Goal: Task Accomplishment & Management: Use online tool/utility

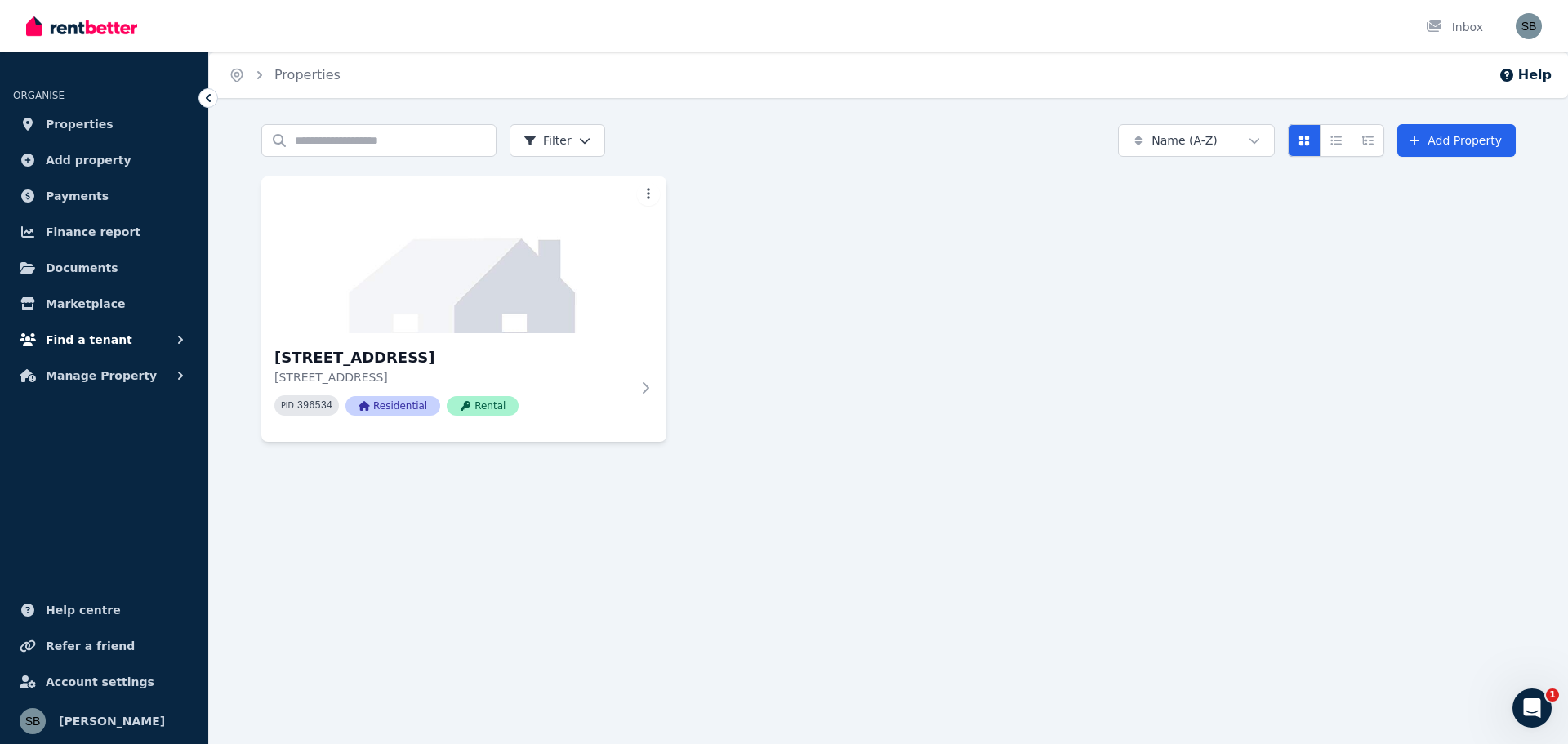
click at [79, 336] on span "Find a tenant" at bounding box center [89, 340] width 87 height 20
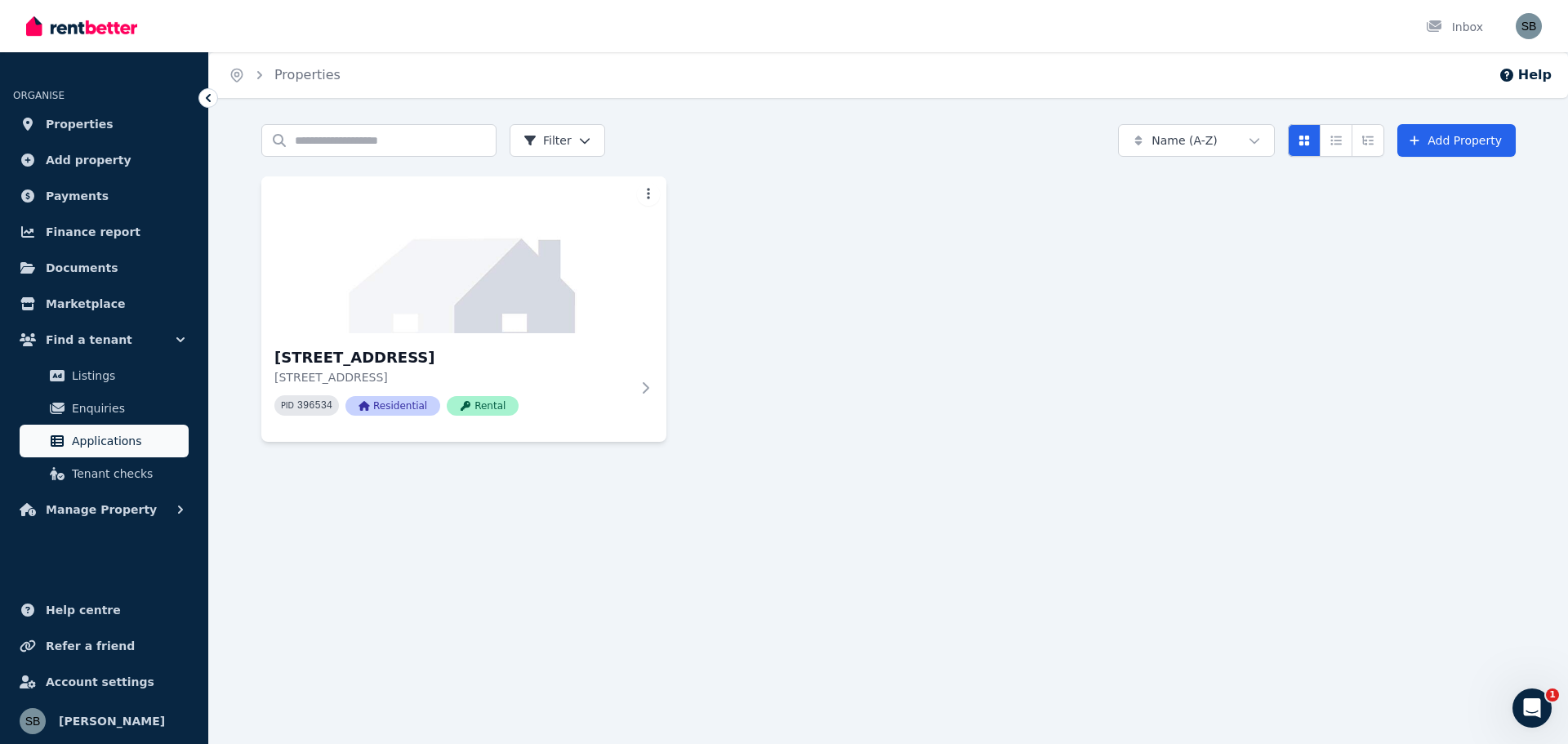
click at [97, 443] on span "Applications" at bounding box center [126, 441] width 110 height 20
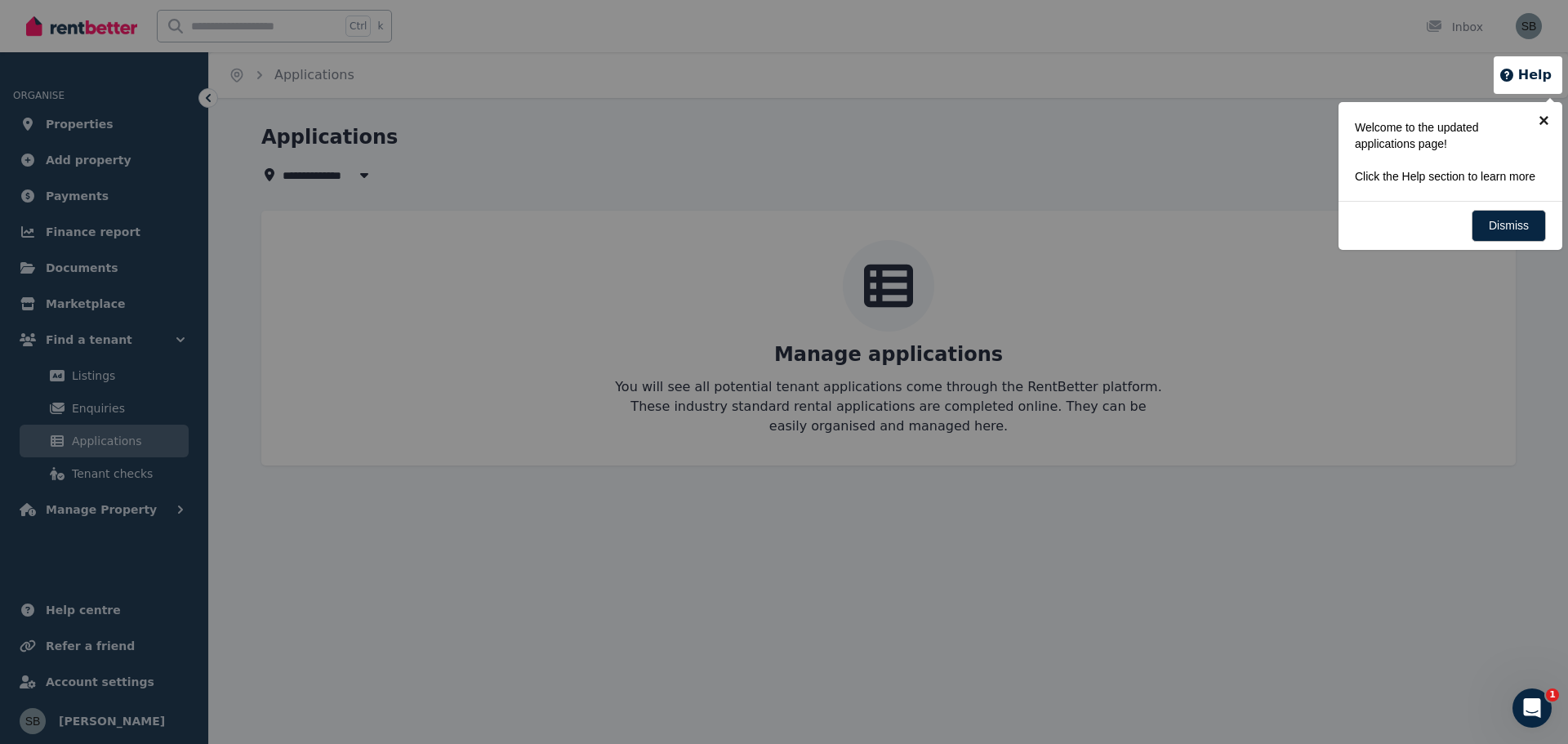
click at [1543, 118] on link "×" at bounding box center [1544, 120] width 36 height 36
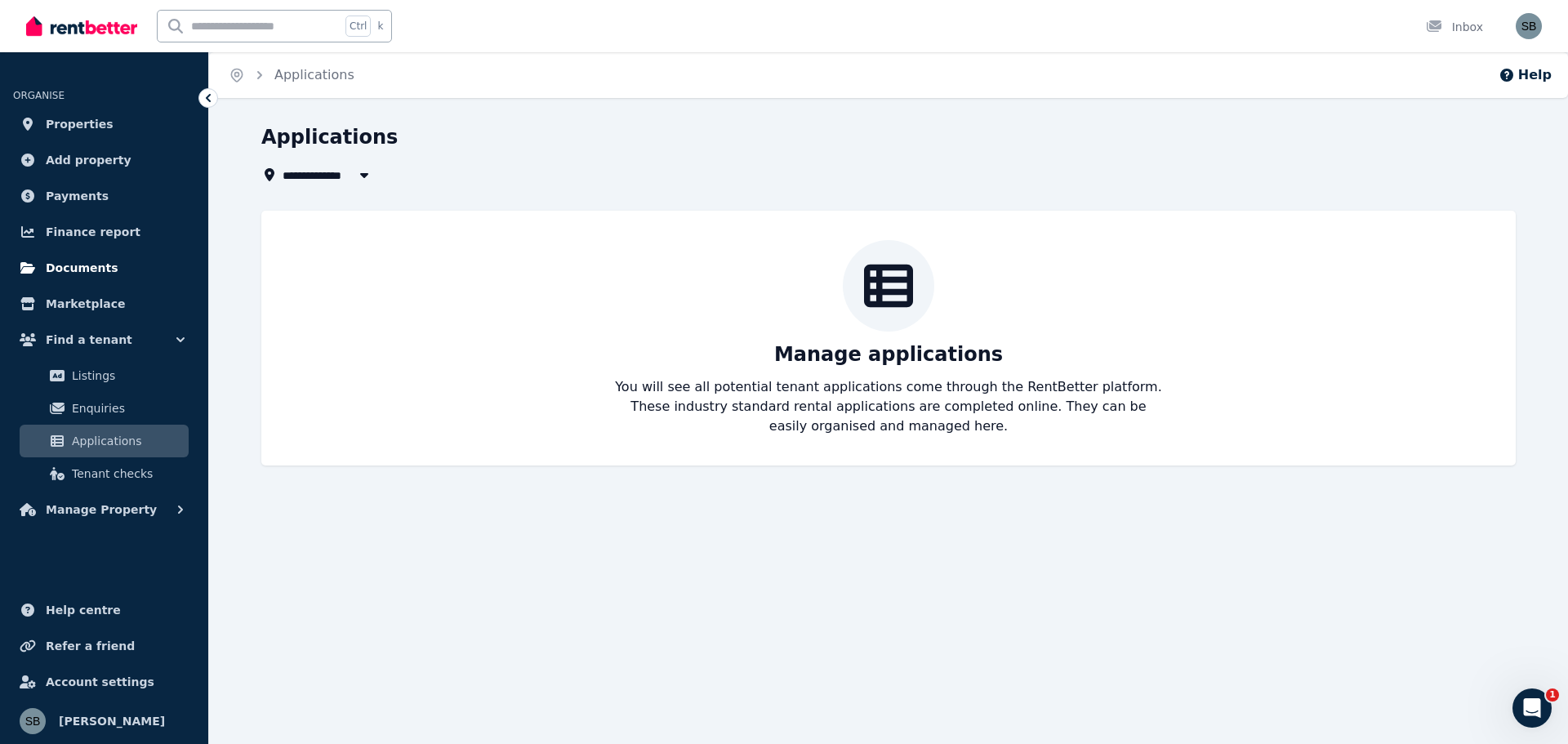
click at [80, 265] on span "Documents" at bounding box center [82, 268] width 73 height 20
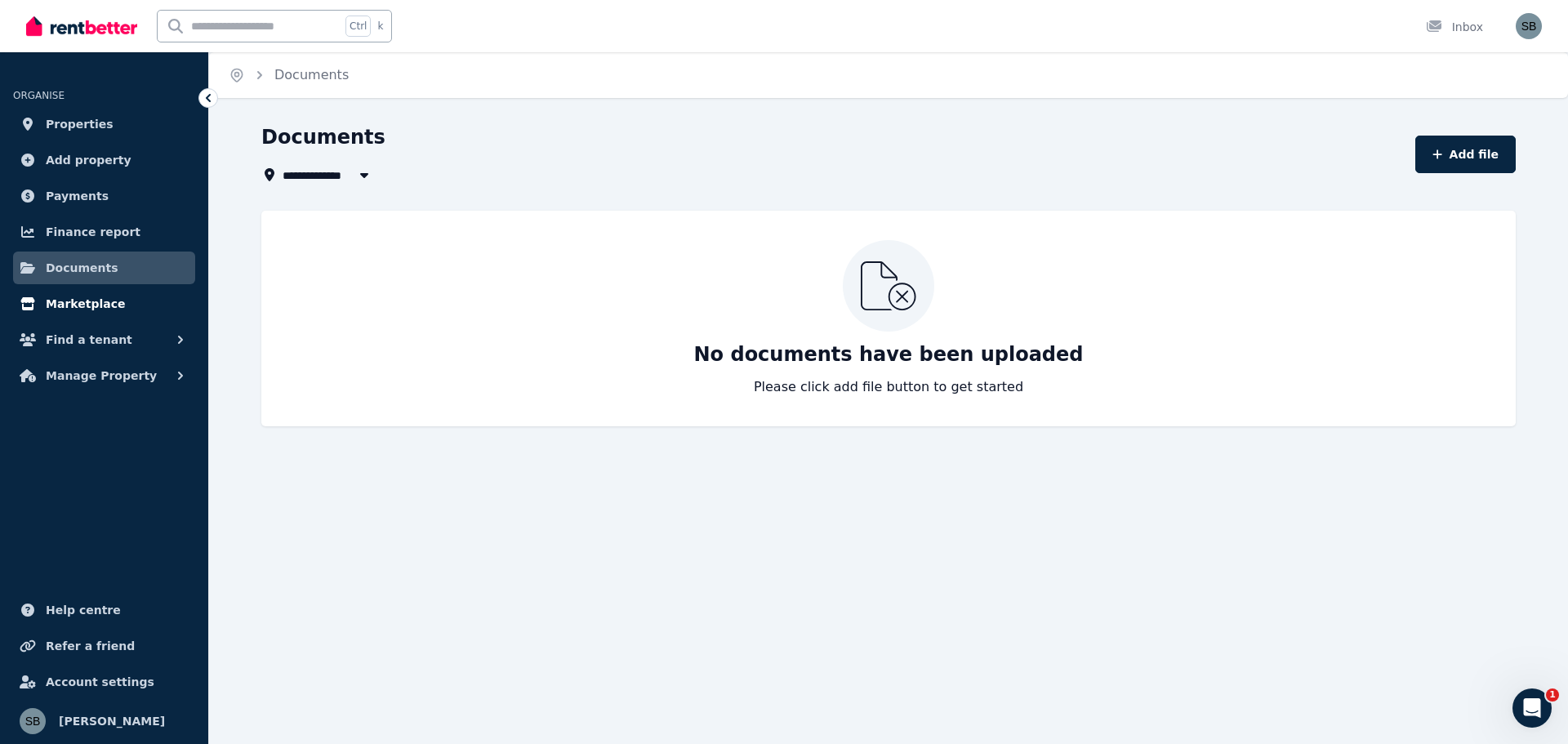
click at [73, 304] on span "Marketplace" at bounding box center [85, 303] width 79 height 20
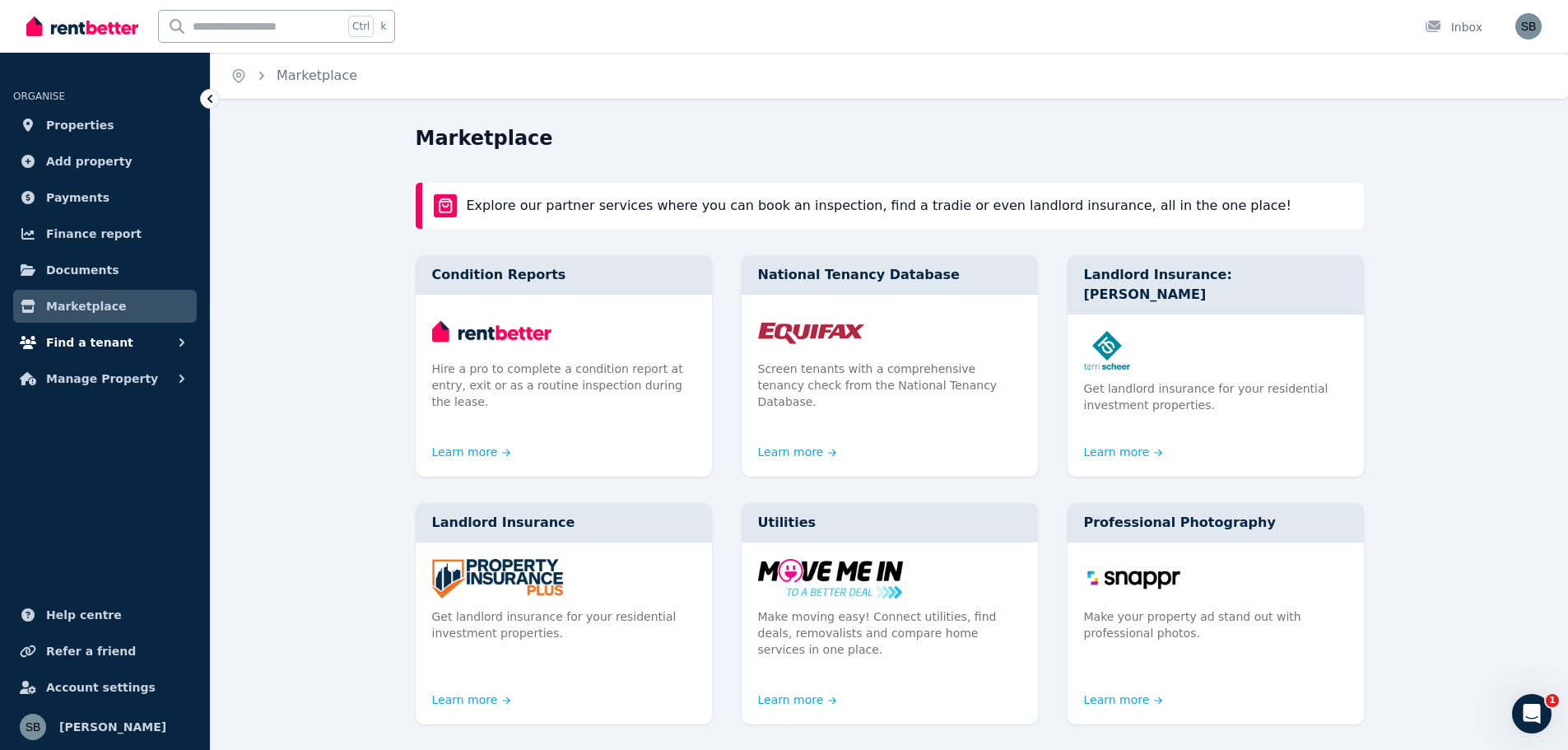
click at [79, 342] on span "Find a tenant" at bounding box center [90, 342] width 87 height 20
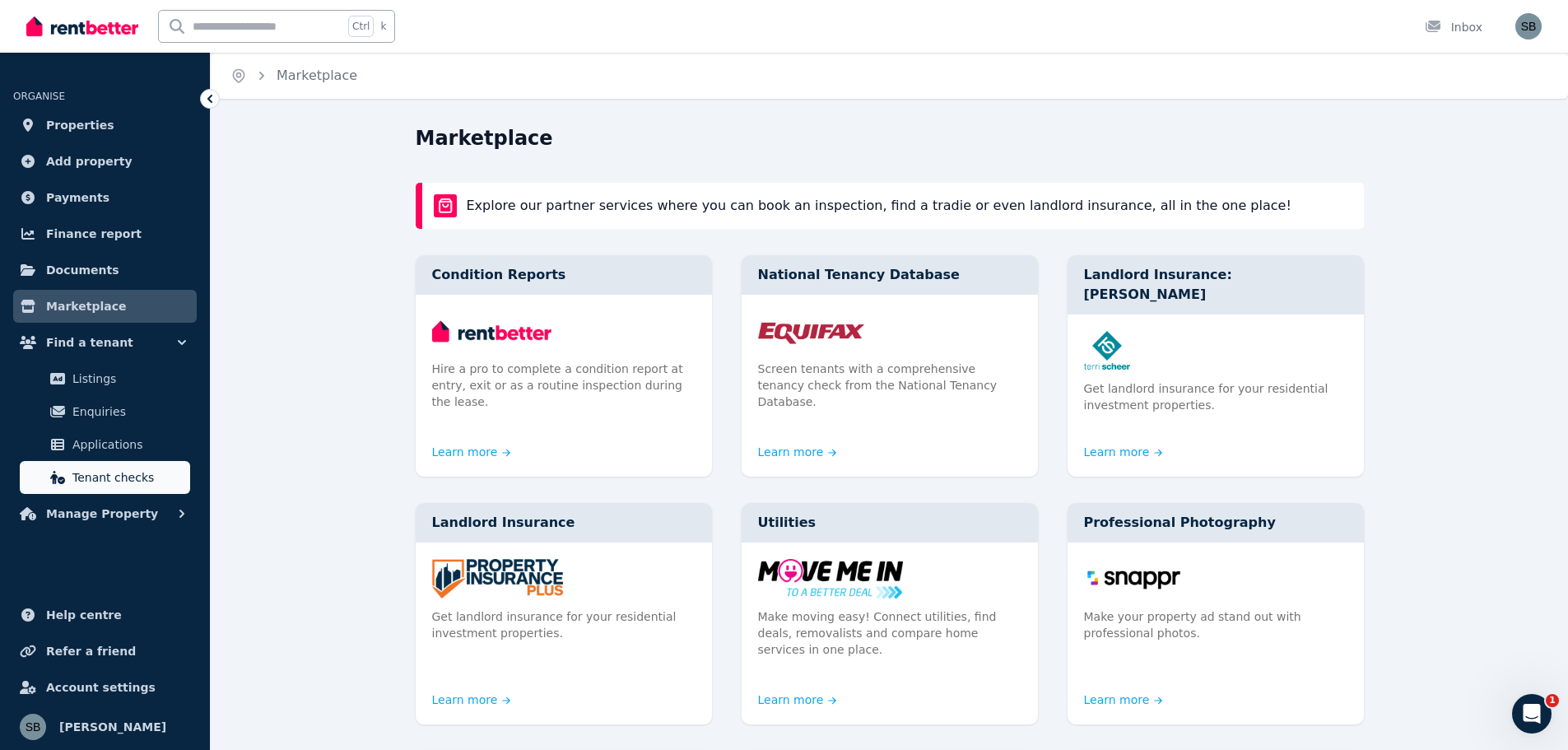
click at [109, 479] on span "Tenant checks" at bounding box center [127, 478] width 111 height 20
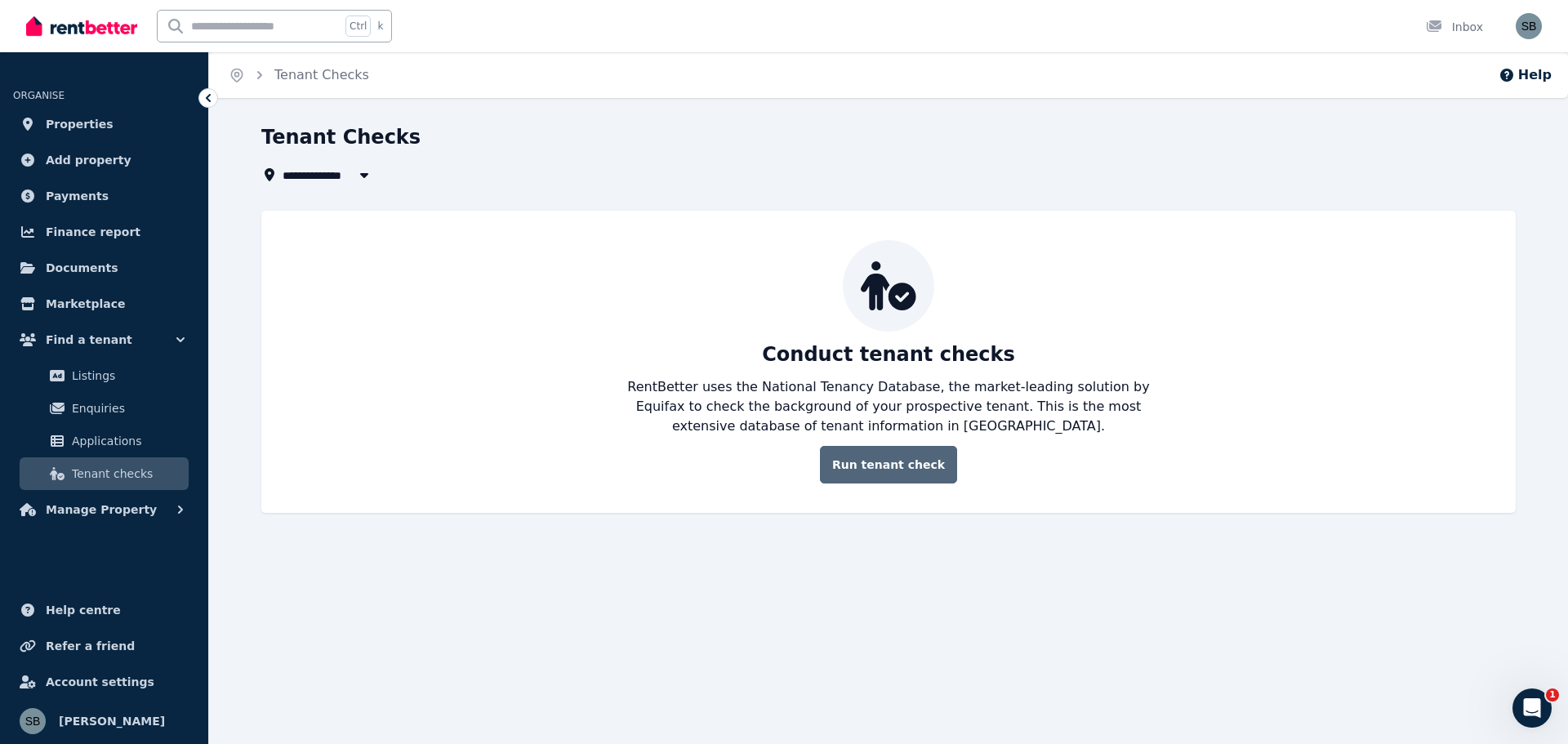
click at [881, 468] on link "Run tenant check" at bounding box center [889, 464] width 137 height 37
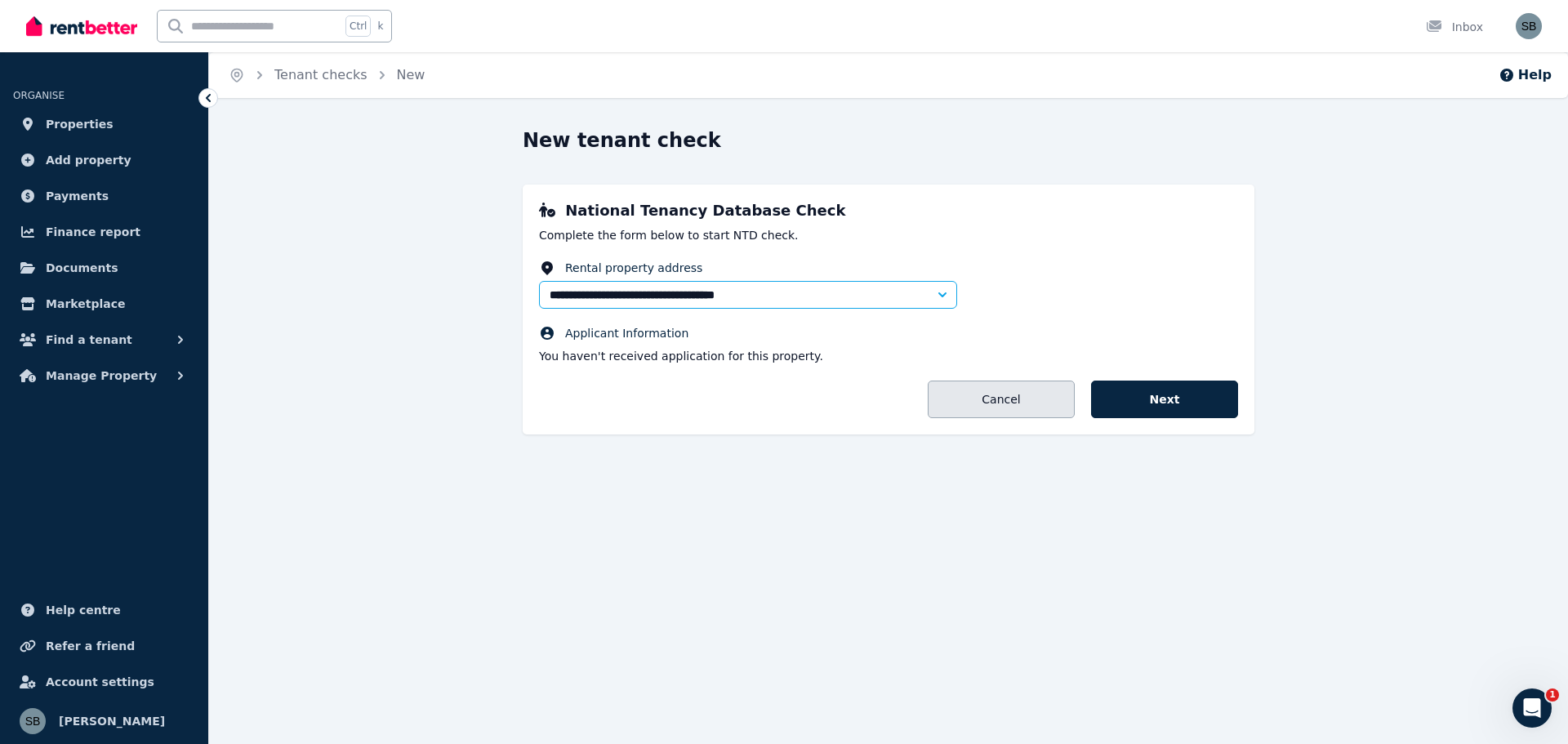
click at [981, 402] on link "Cancel" at bounding box center [1001, 398] width 147 height 37
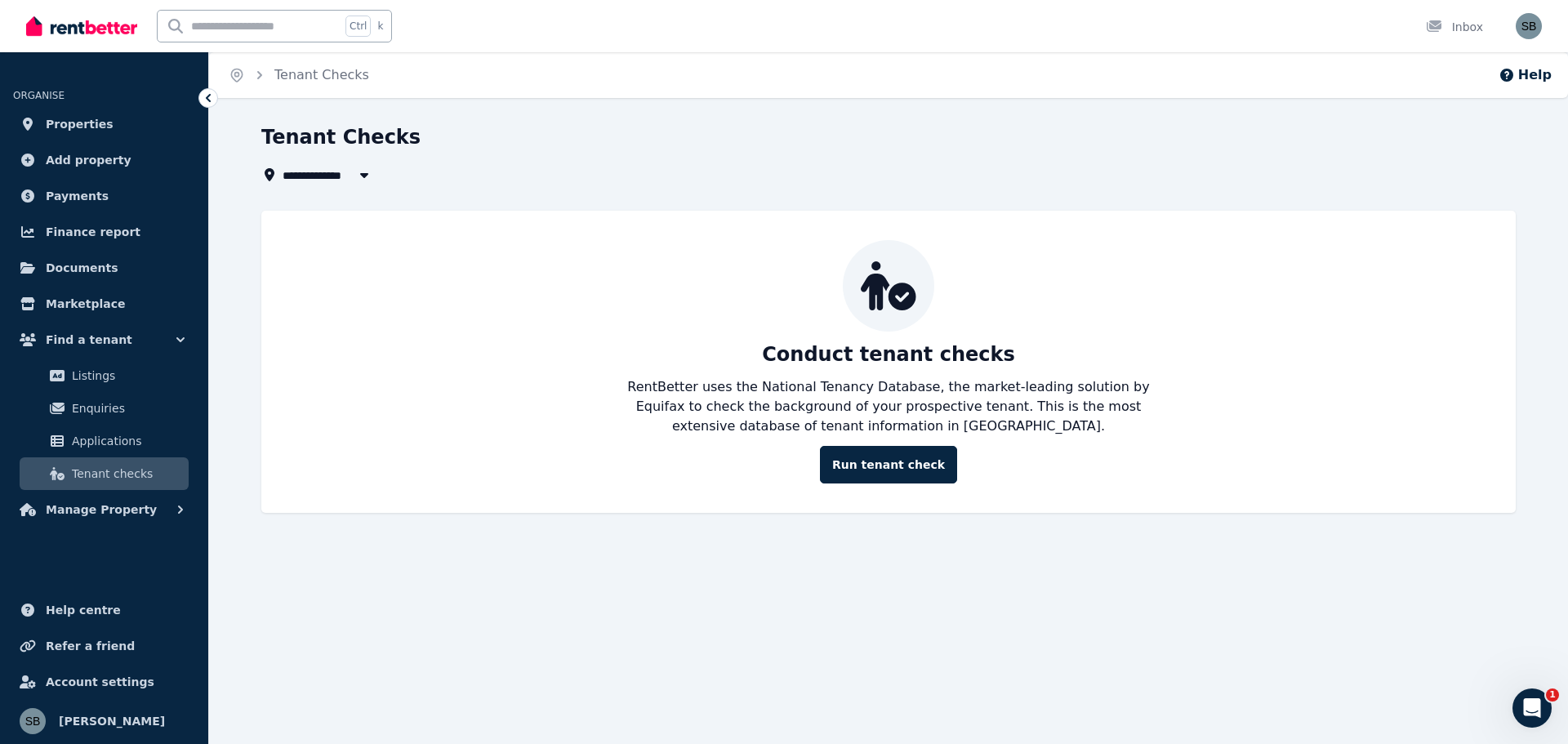
click at [376, 631] on div "**********" at bounding box center [784, 372] width 1568 height 744
click at [1543, 72] on button "Help" at bounding box center [1525, 74] width 53 height 20
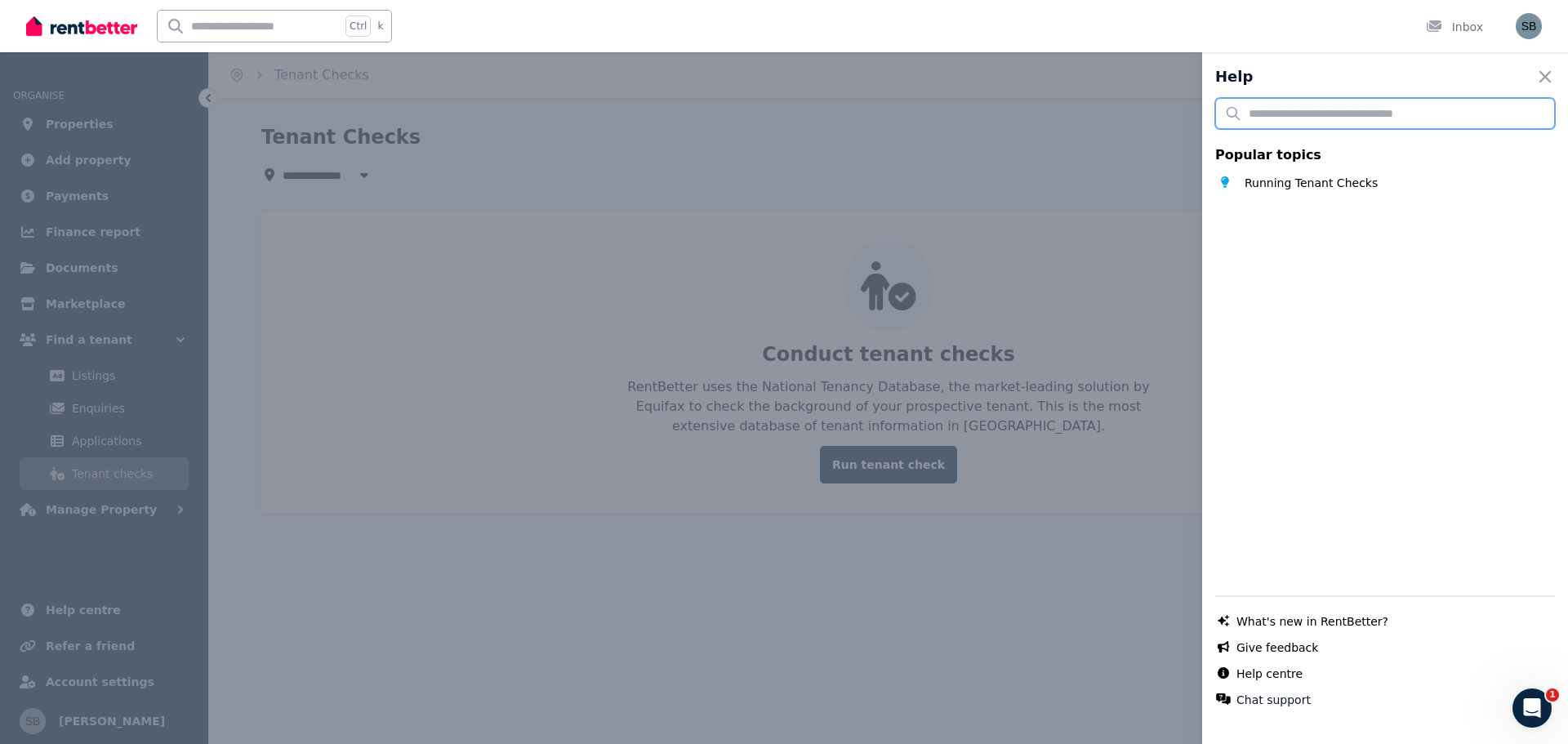
click at [1243, 114] on input "text" at bounding box center [1385, 113] width 340 height 31
type input "**********"
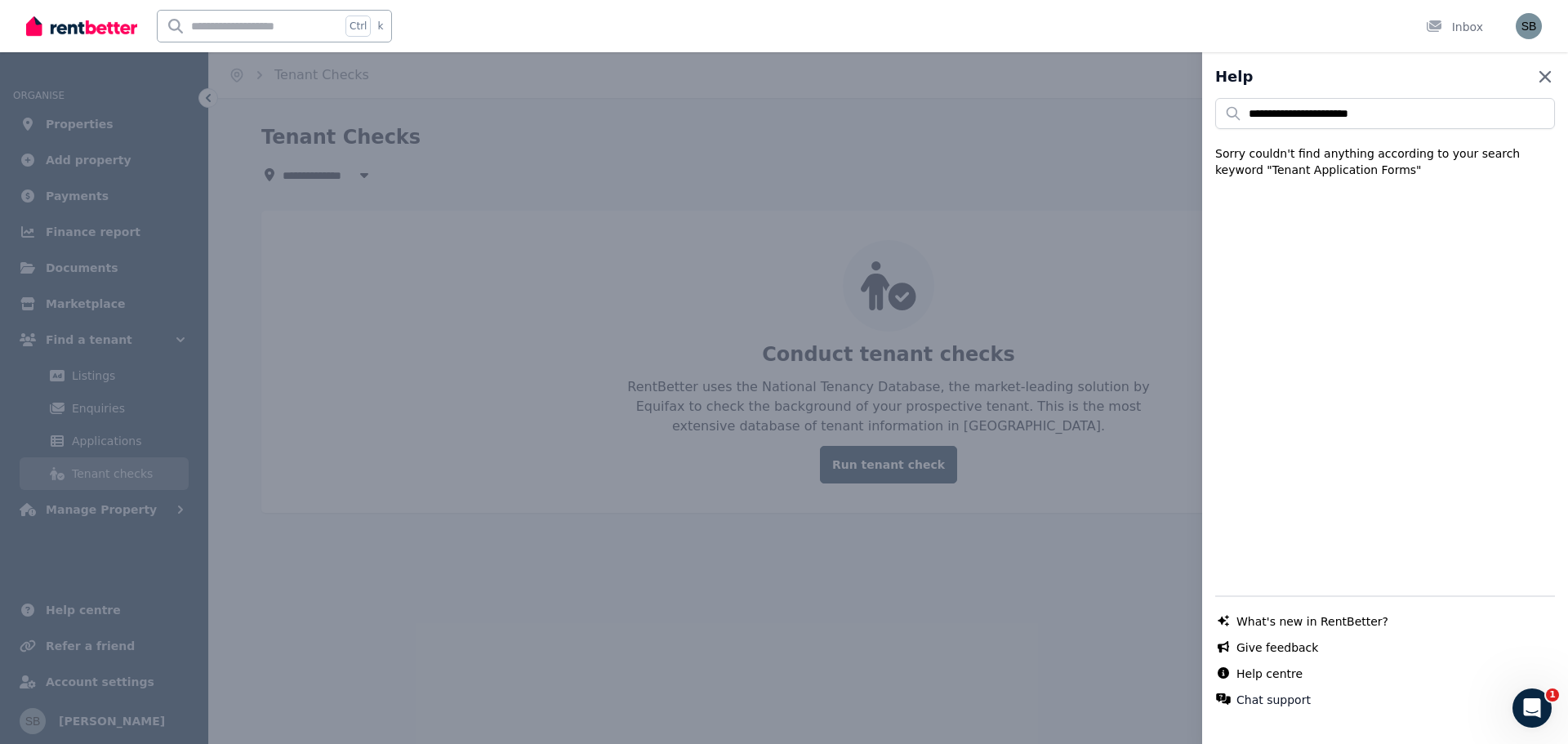
click at [1536, 76] on icon "button" at bounding box center [1545, 76] width 20 height 20
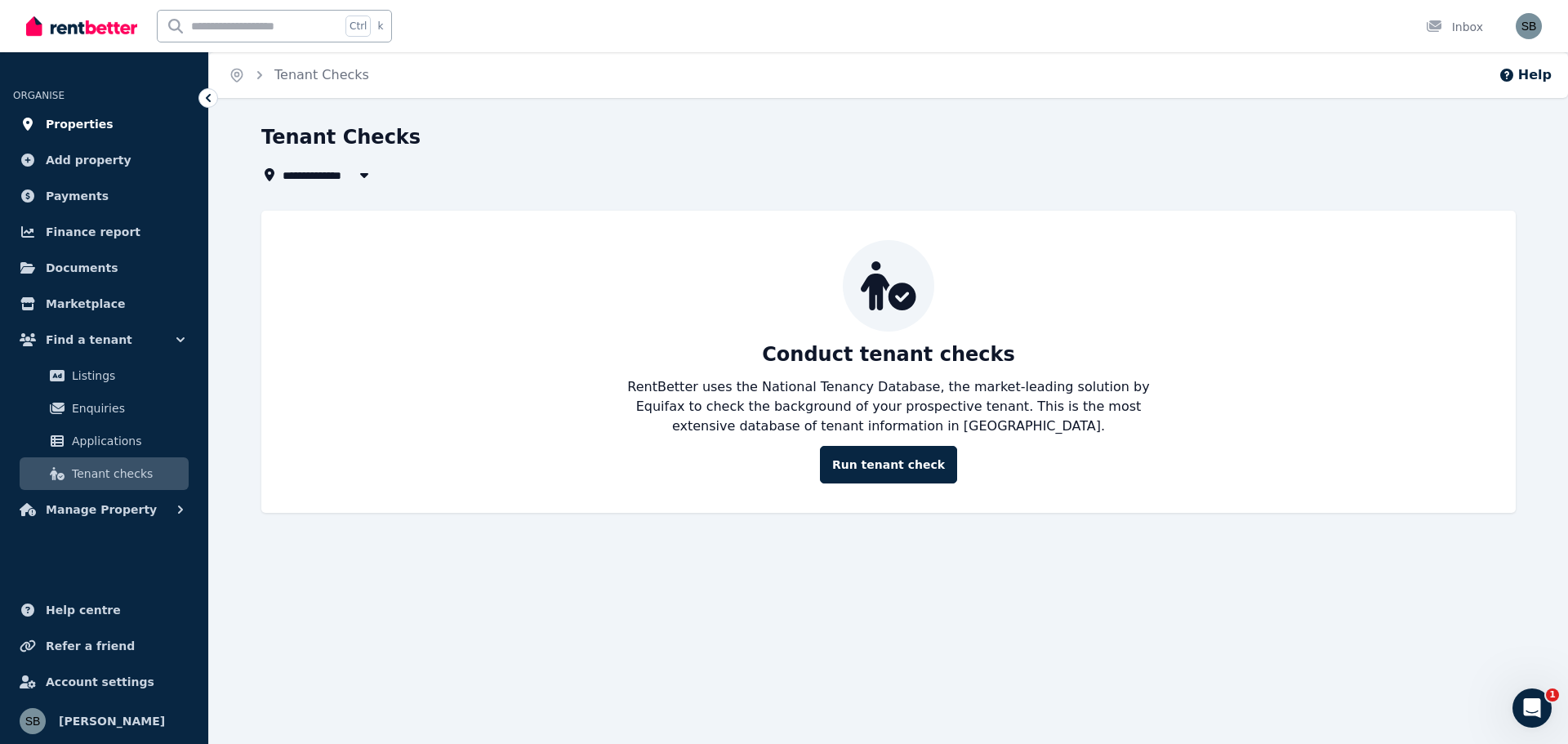
click at [80, 121] on span "Properties" at bounding box center [80, 124] width 68 height 20
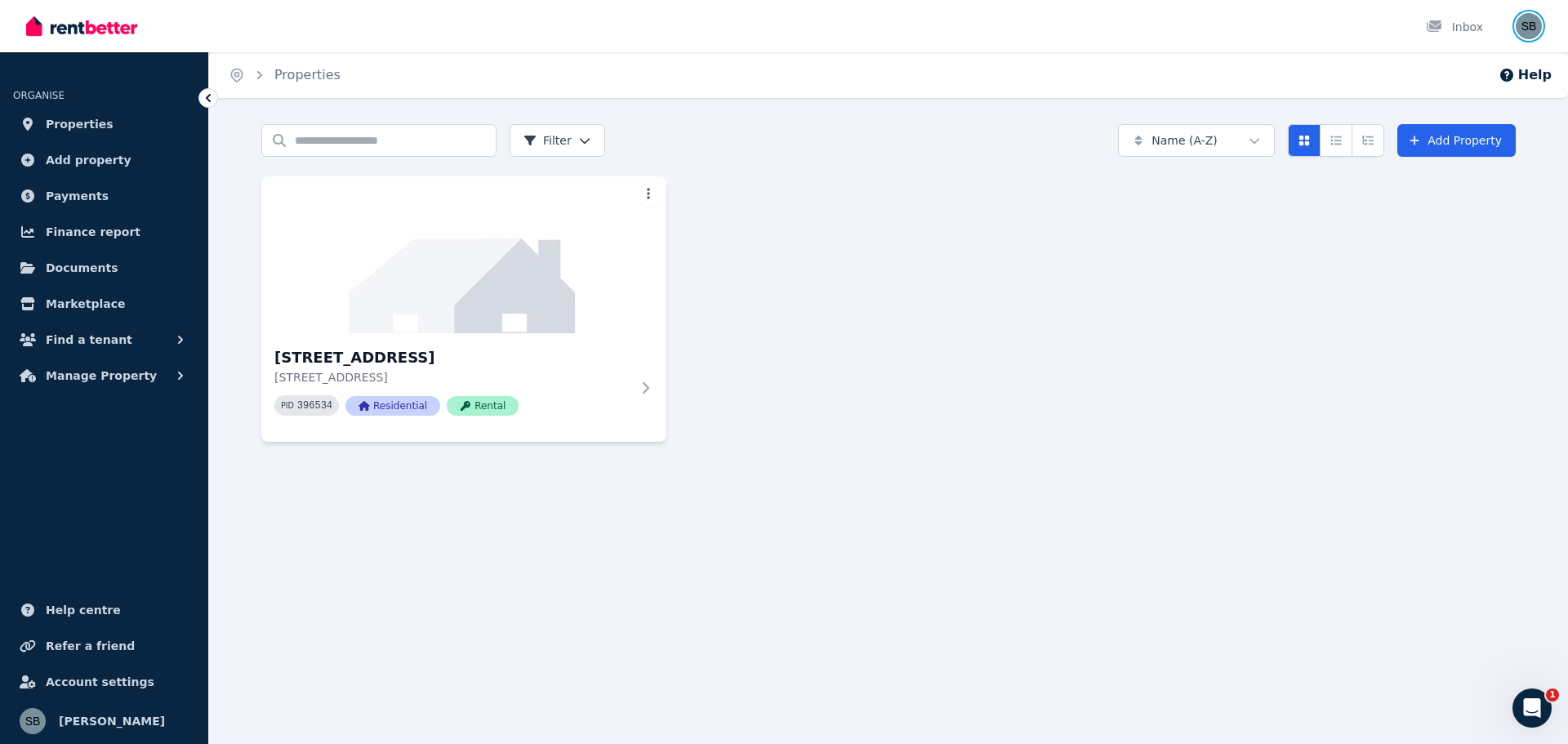
click at [1528, 27] on img "button" at bounding box center [1529, 26] width 26 height 26
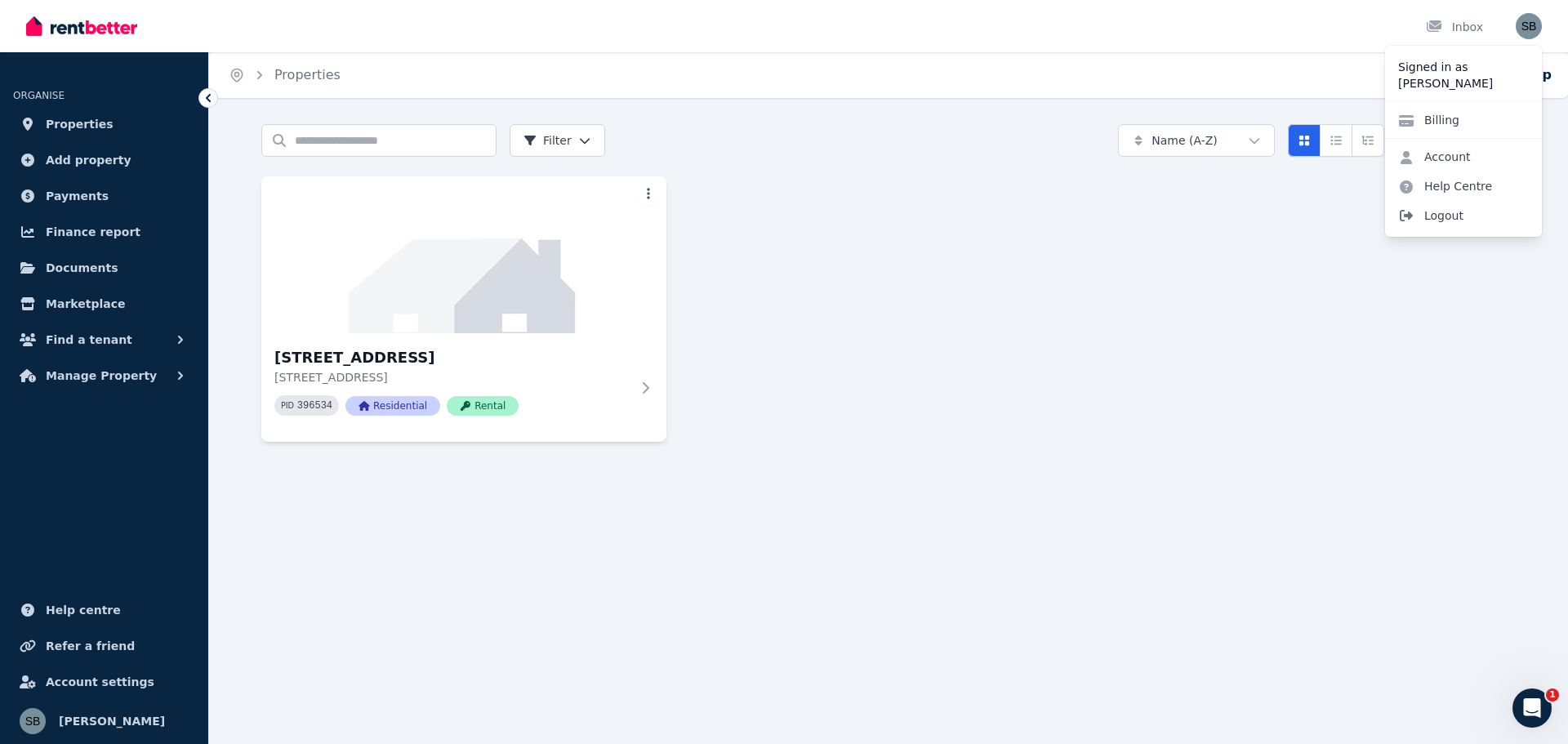
click at [1445, 219] on span "Logout" at bounding box center [1463, 216] width 157 height 29
click at [1443, 215] on span "Logout" at bounding box center [1463, 216] width 157 height 29
